Goal: Task Accomplishment & Management: Manage account settings

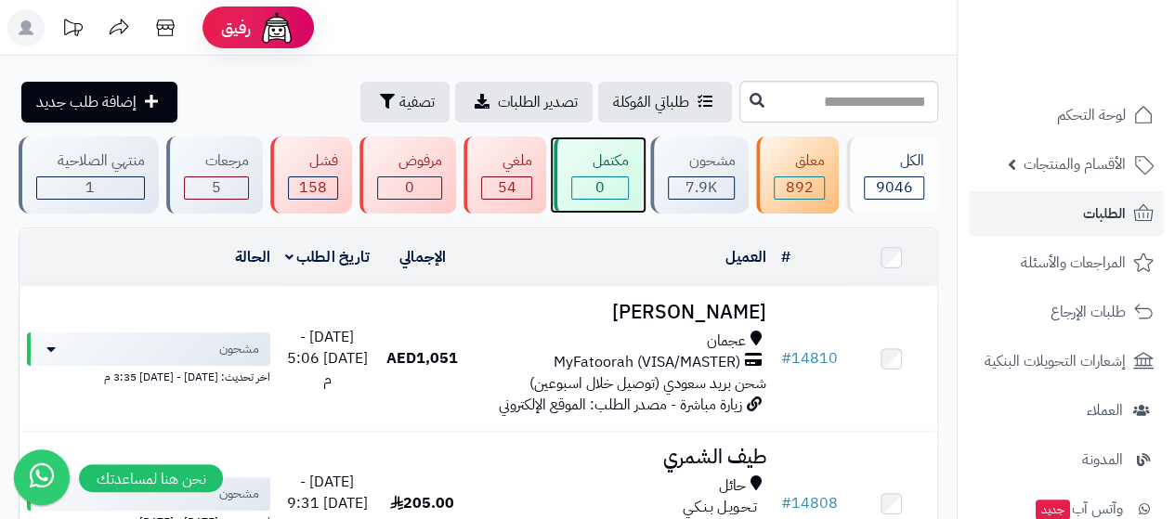
click at [639, 177] on div "مكتمل 0" at bounding box center [598, 175] width 89 height 77
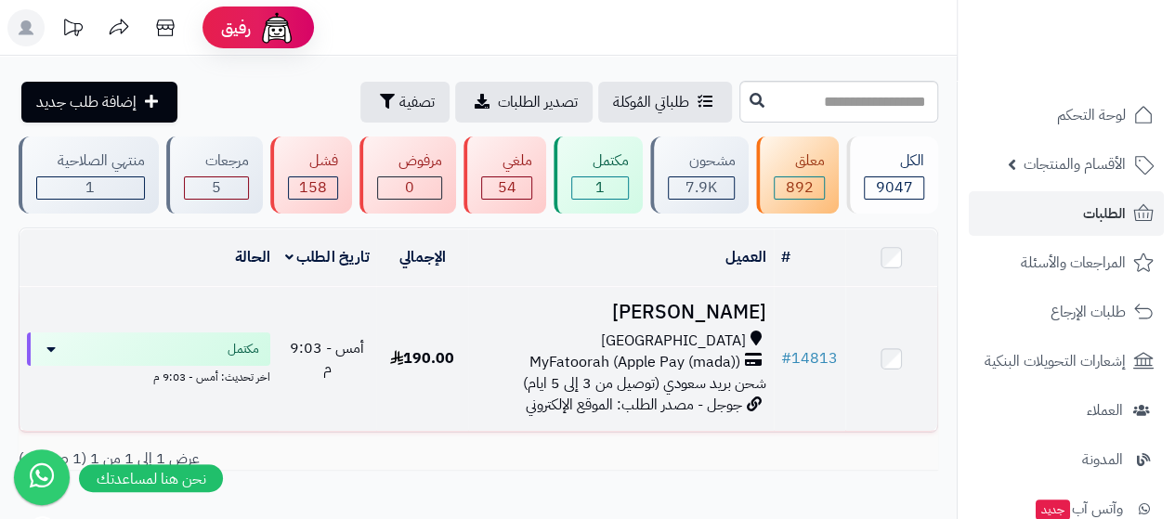
click at [680, 302] on h3 "[PERSON_NAME]" at bounding box center [621, 312] width 291 height 21
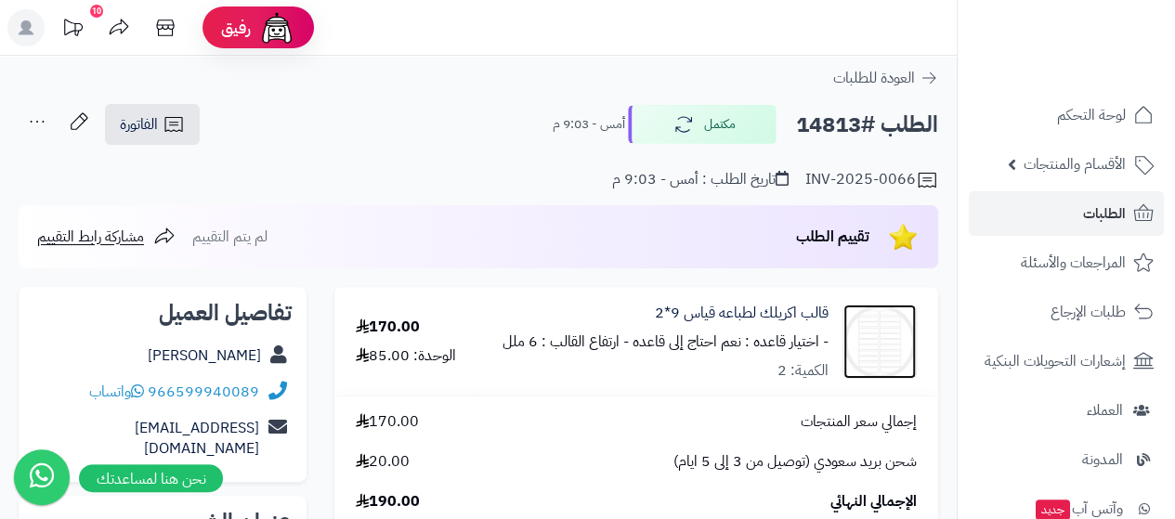
click at [911, 321] on link at bounding box center [880, 342] width 72 height 74
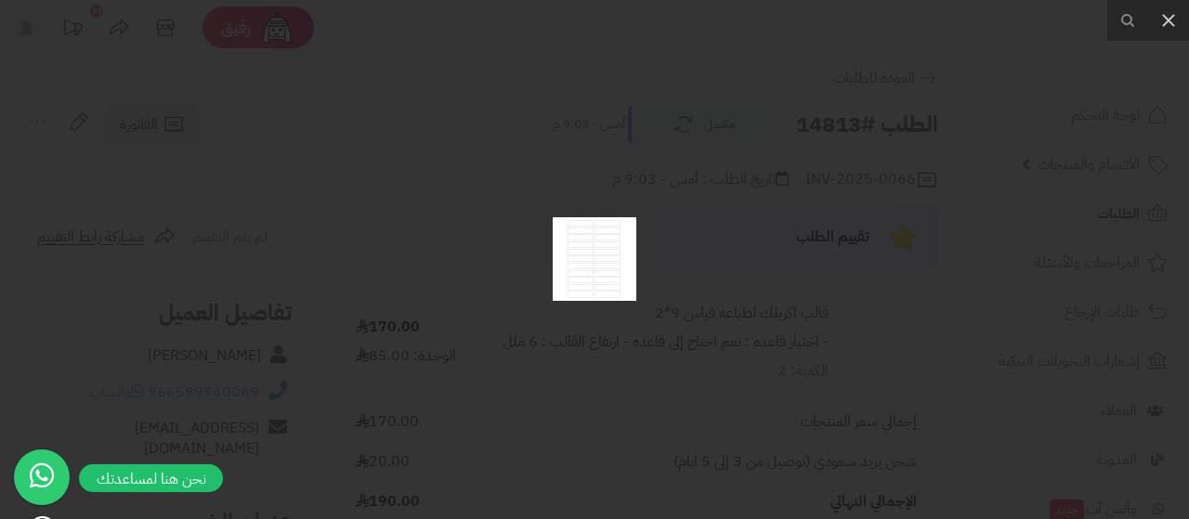
click at [531, 234] on div at bounding box center [594, 259] width 1189 height 519
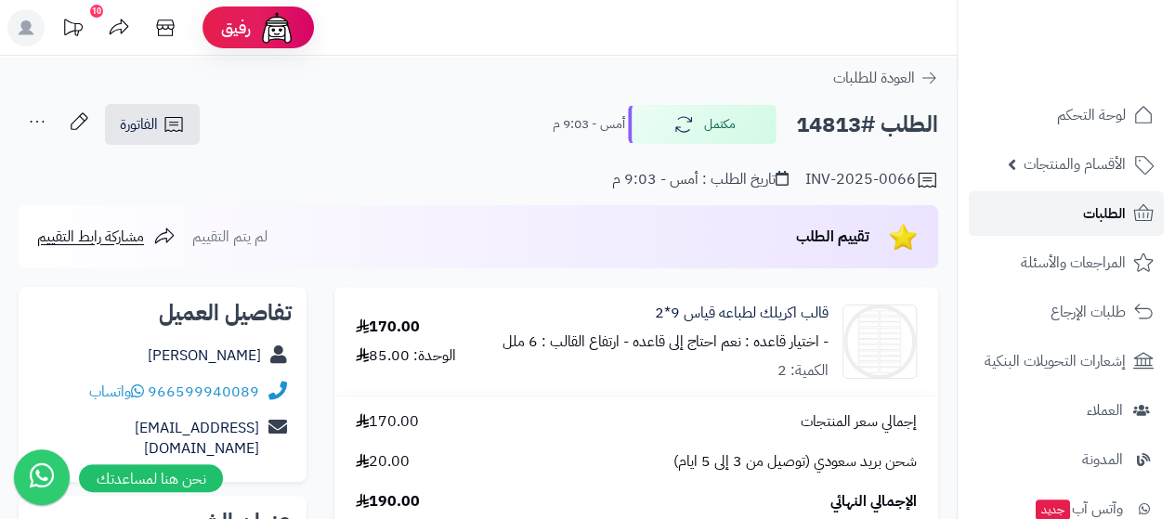
click at [1041, 207] on link "الطلبات" at bounding box center [1066, 213] width 195 height 45
